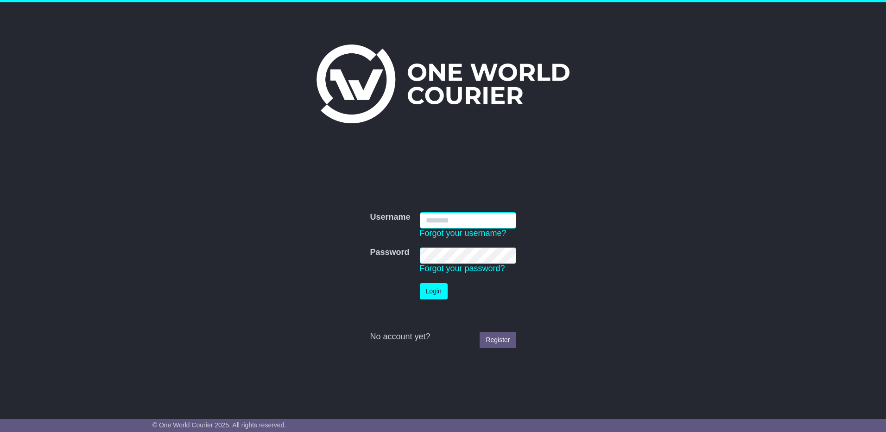
type input "**********"
click at [430, 287] on button "Login" at bounding box center [434, 291] width 28 height 16
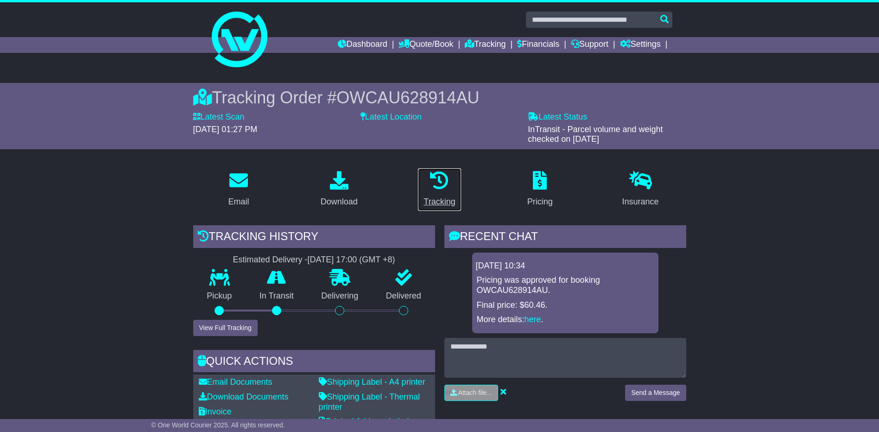
click at [438, 197] on div "Tracking" at bounding box center [440, 202] width 32 height 13
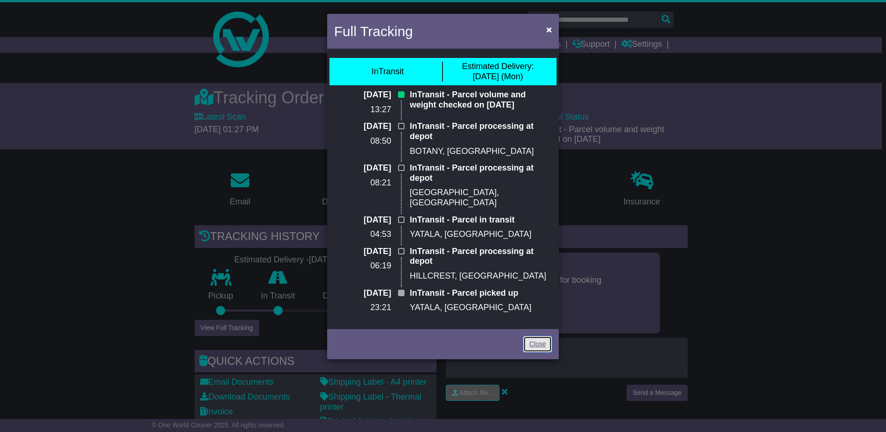
click at [547, 336] on link "Close" at bounding box center [537, 344] width 29 height 16
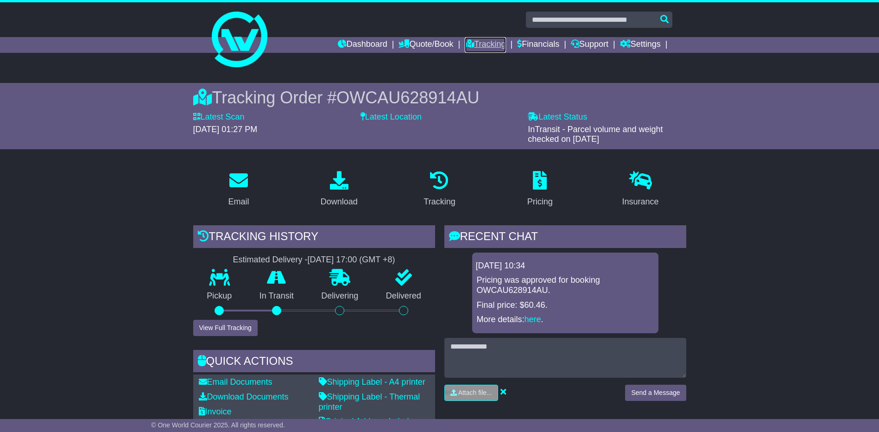
click at [482, 51] on link "Tracking" at bounding box center [485, 45] width 41 height 16
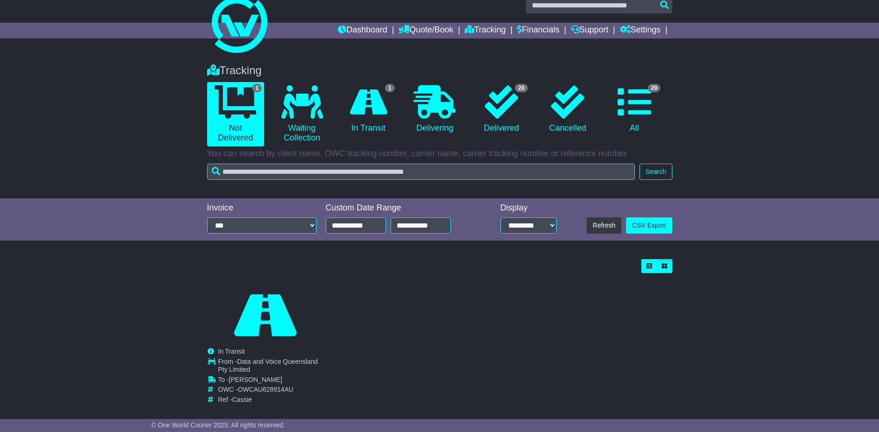
scroll to position [26, 0]
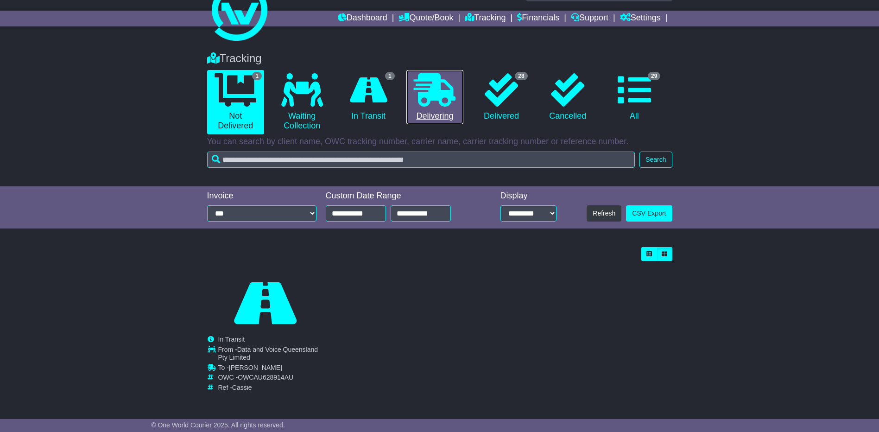
click at [432, 108] on link "0 Delivering" at bounding box center [434, 97] width 57 height 55
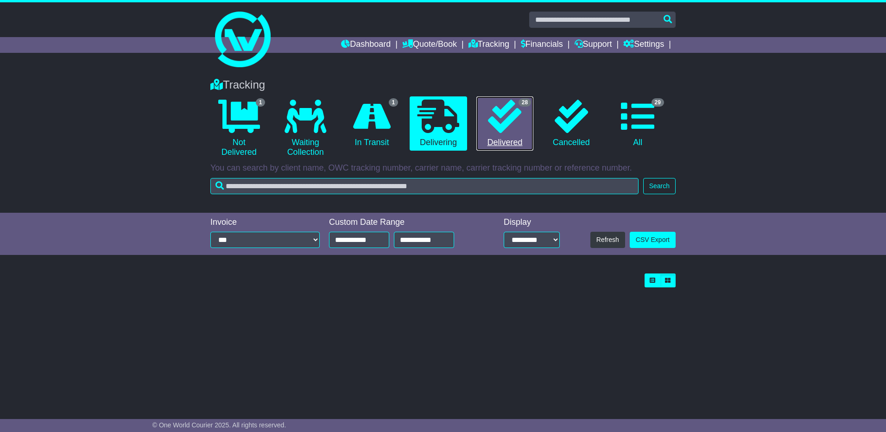
click at [495, 138] on link "28 Delivered" at bounding box center [504, 123] width 57 height 55
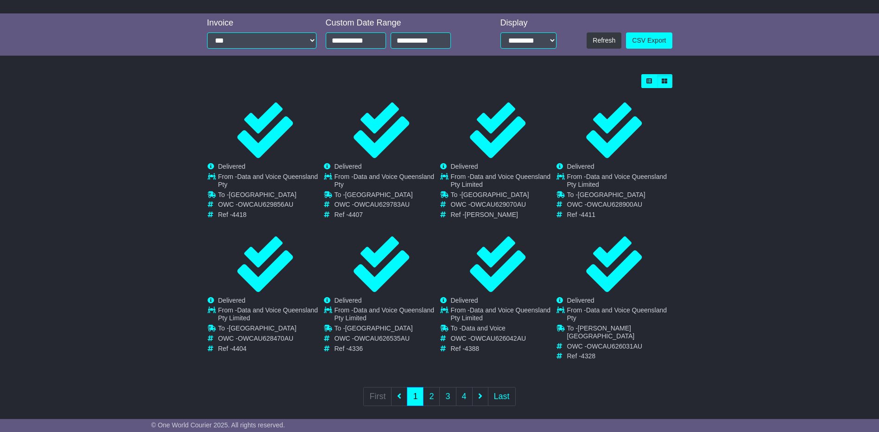
scroll to position [201, 0]
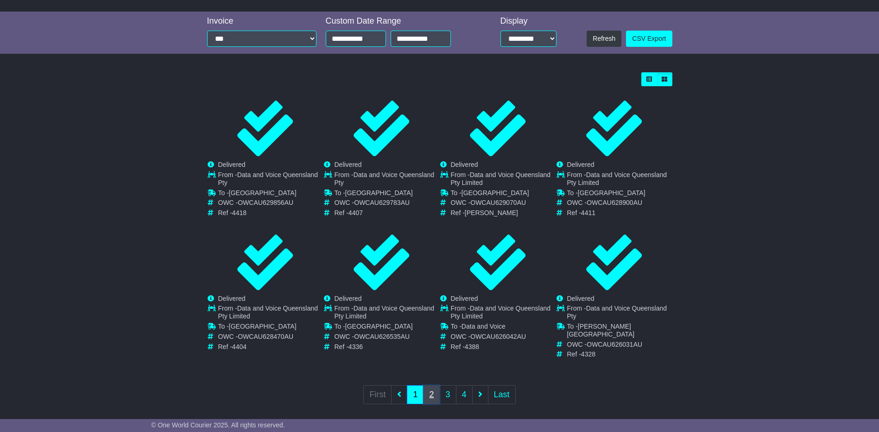
click at [432, 385] on link "2" at bounding box center [431, 394] width 17 height 19
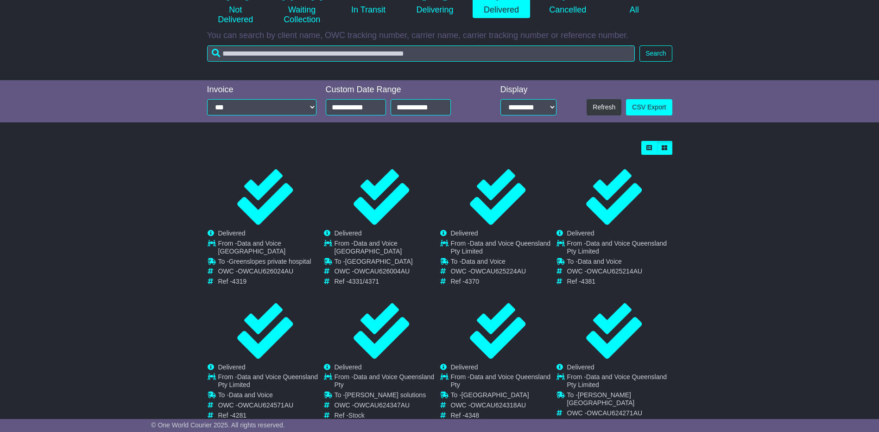
scroll to position [185, 0]
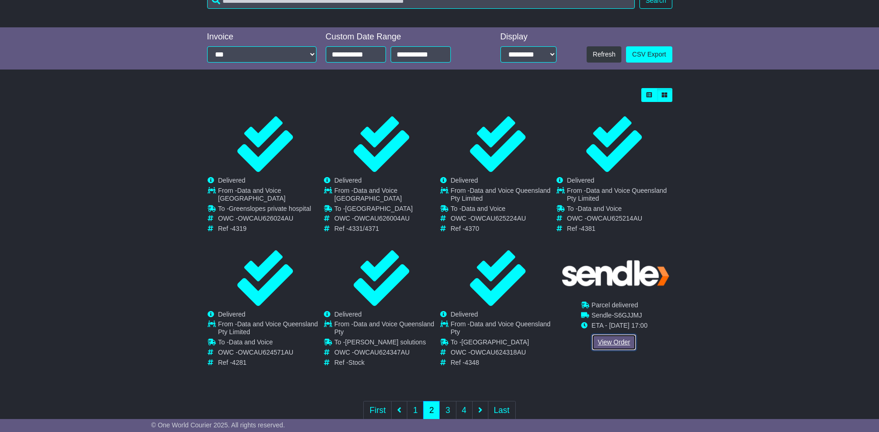
click at [609, 345] on link "View Order" at bounding box center [614, 342] width 44 height 16
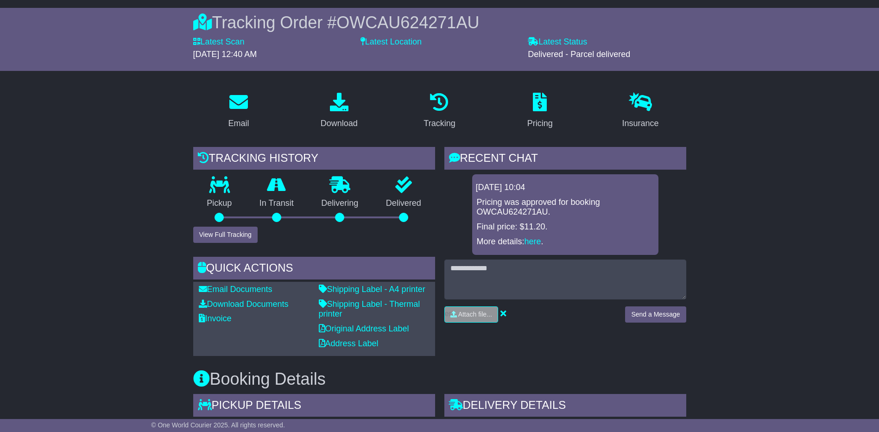
scroll to position [69, 0]
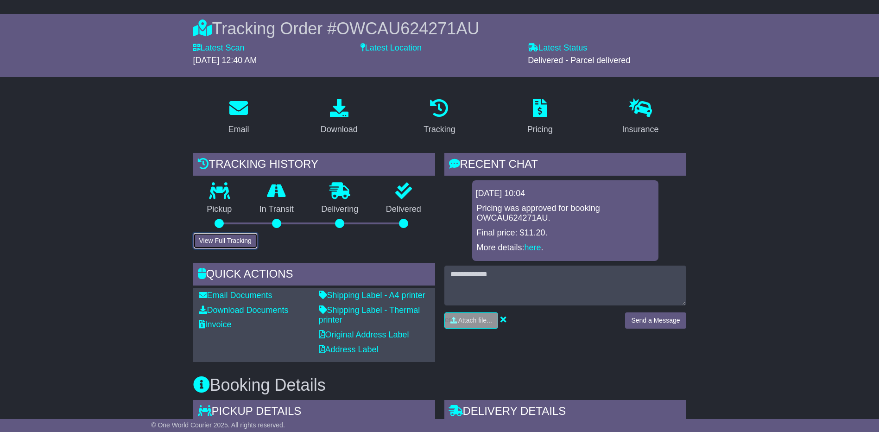
click at [241, 243] on button "View Full Tracking" at bounding box center [225, 241] width 64 height 16
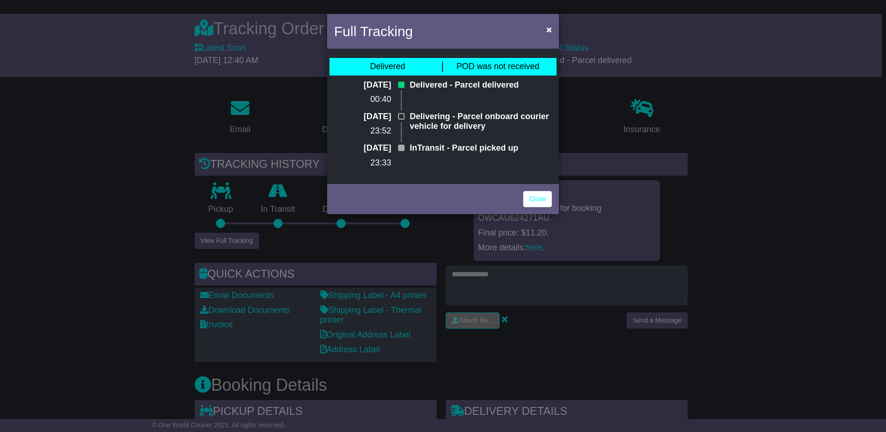
click at [380, 66] on div "Delivered" at bounding box center [387, 67] width 35 height 10
click at [465, 68] on span "POD was not received" at bounding box center [498, 66] width 83 height 9
click at [528, 202] on link "Close" at bounding box center [537, 199] width 29 height 16
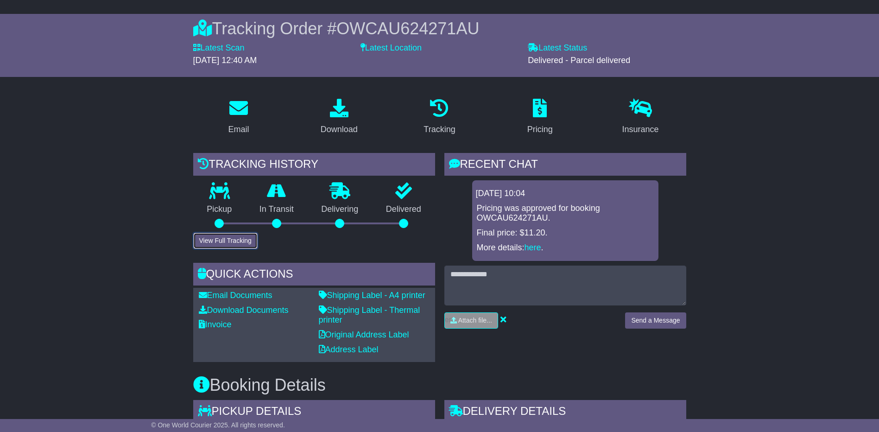
click at [232, 242] on button "View Full Tracking" at bounding box center [225, 241] width 64 height 16
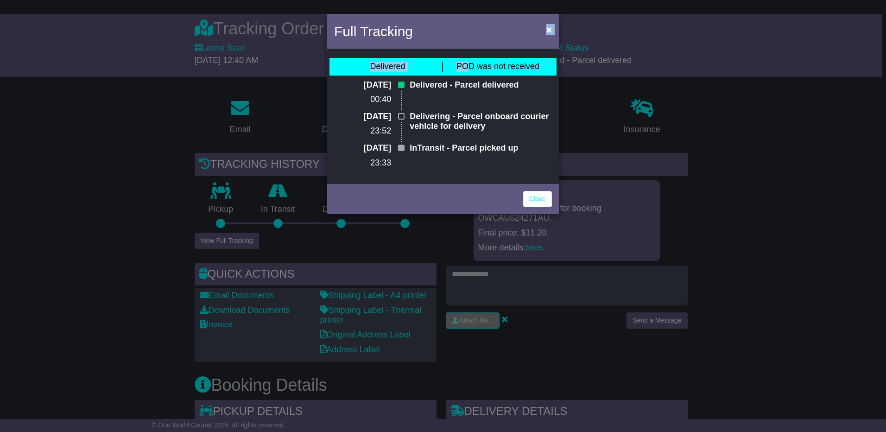
drag, startPoint x: 445, startPoint y: 20, endPoint x: 471, endPoint y: 70, distance: 56.8
click at [471, 70] on div "Full Tracking × Delivered POD was not received [DATE] 00:40 Delivered - Parcel …" at bounding box center [443, 114] width 232 height 200
drag, startPoint x: 471, startPoint y: 70, endPoint x: 607, endPoint y: 124, distance: 146.5
click at [607, 124] on div "Full Tracking × Delivered POD was not received [DATE] 00:40 Delivered - Parcel …" at bounding box center [443, 216] width 886 height 432
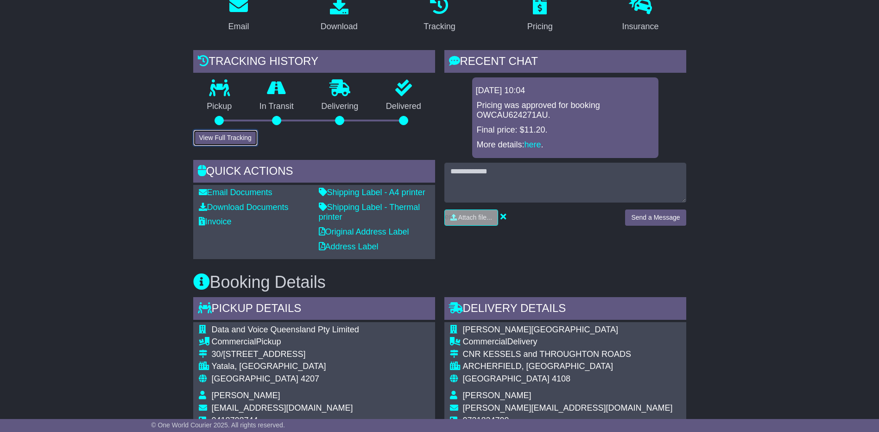
scroll to position [162, 0]
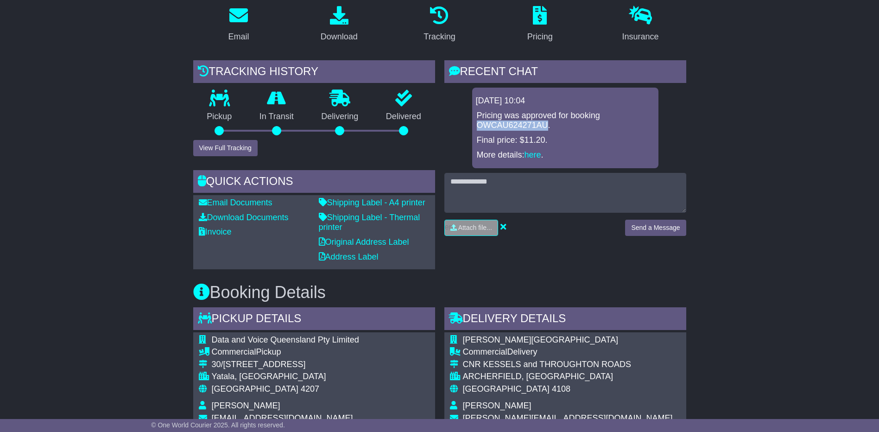
drag, startPoint x: 545, startPoint y: 126, endPoint x: 470, endPoint y: 124, distance: 74.7
click at [470, 124] on div "[DATE] 10:04 Pricing was approved for booking OWCAU624271AU. Final price: $11.2…" at bounding box center [565, 128] width 242 height 81
drag, startPoint x: 470, startPoint y: 124, endPoint x: 488, endPoint y: 127, distance: 17.8
copy p "OWCAU624271AU"
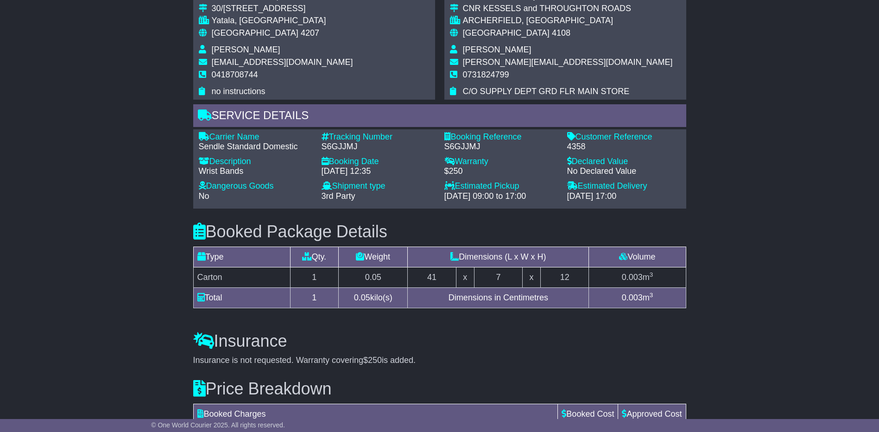
scroll to position [440, 0]
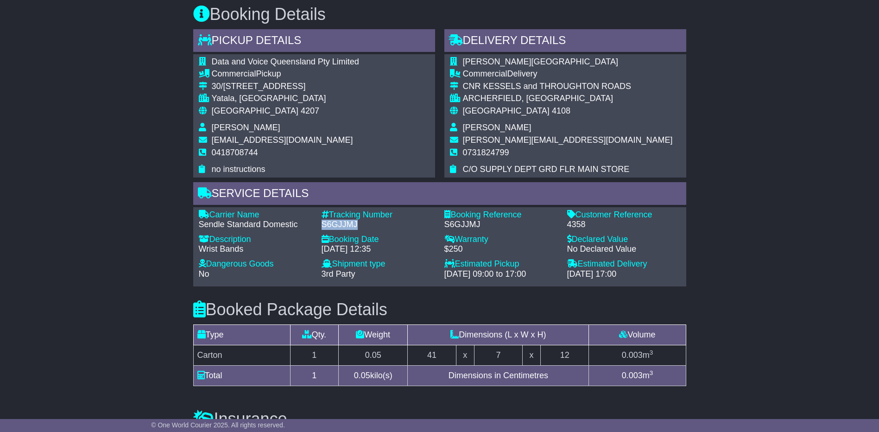
drag, startPoint x: 359, startPoint y: 225, endPoint x: 320, endPoint y: 222, distance: 39.1
click at [320, 222] on div "Tracking Number - S6GJJMJ" at bounding box center [378, 220] width 123 height 20
drag, startPoint x: 320, startPoint y: 222, endPoint x: 340, endPoint y: 223, distance: 19.6
copy div "S6GJJMJ"
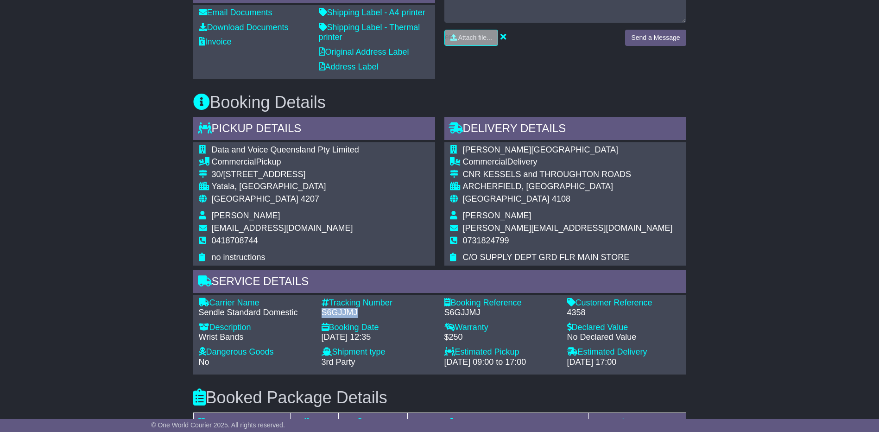
scroll to position [394, 0]
